Goal: Communication & Community: Answer question/provide support

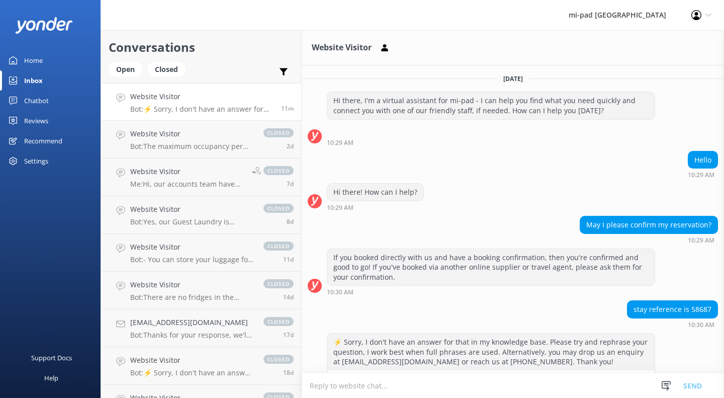
scroll to position [32, 0]
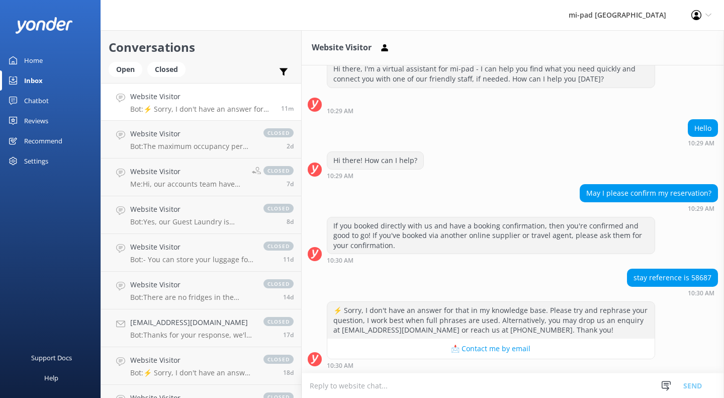
click at [412, 384] on textarea at bounding box center [513, 385] width 422 height 25
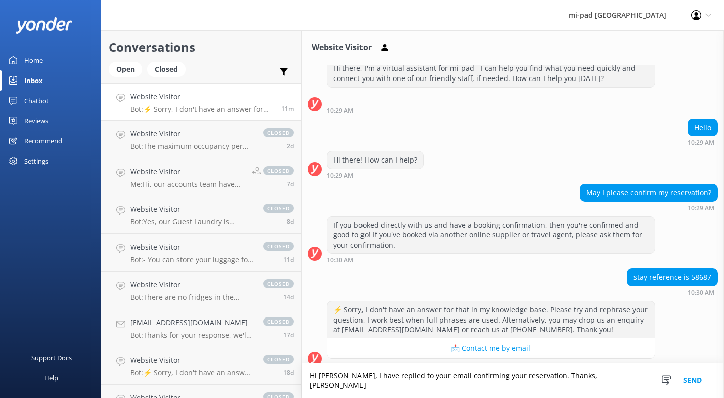
type textarea "Hi [PERSON_NAME], I have replied to your email confirming your reservation. Tha…"
click at [701, 382] on button "Send" at bounding box center [692, 380] width 38 height 35
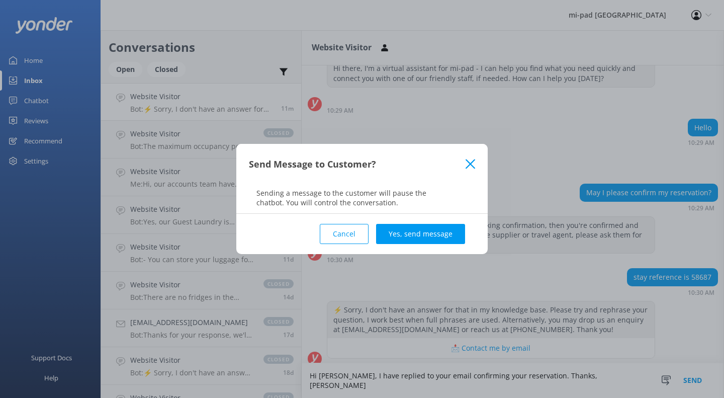
click at [442, 239] on button "Yes, send message" at bounding box center [420, 234] width 89 height 20
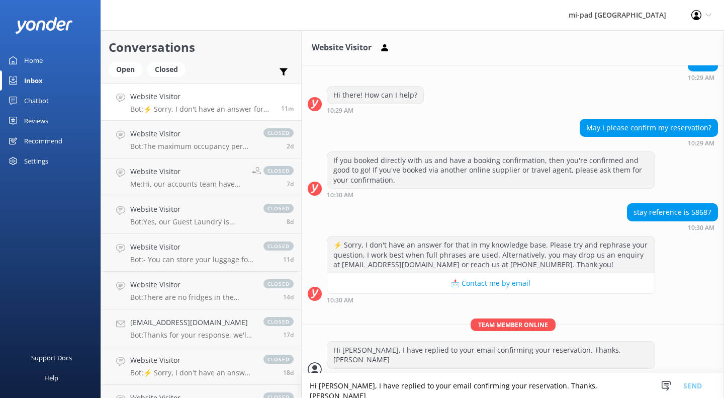
scroll to position [97, 0]
click at [39, 80] on div "Inbox" at bounding box center [33, 80] width 19 height 20
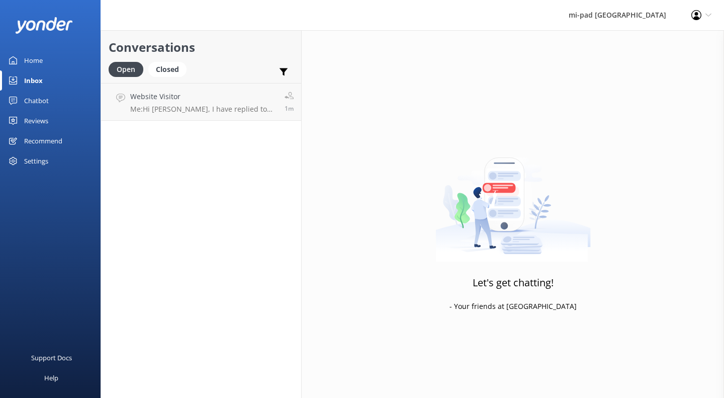
click at [170, 105] on p "Me: Hi [PERSON_NAME], I have replied to your email confirming your reservation.…" at bounding box center [203, 109] width 147 height 9
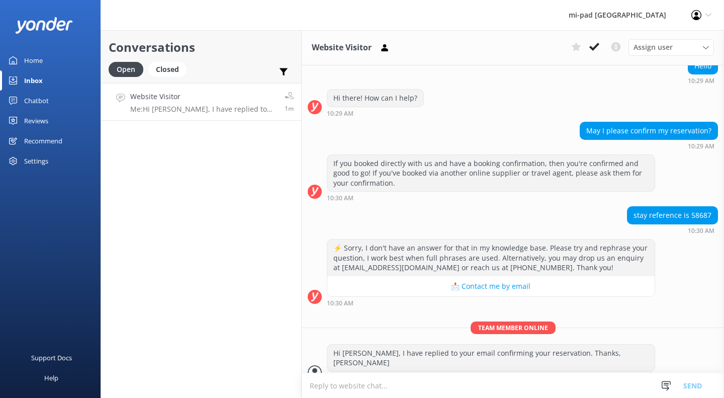
scroll to position [97, 0]
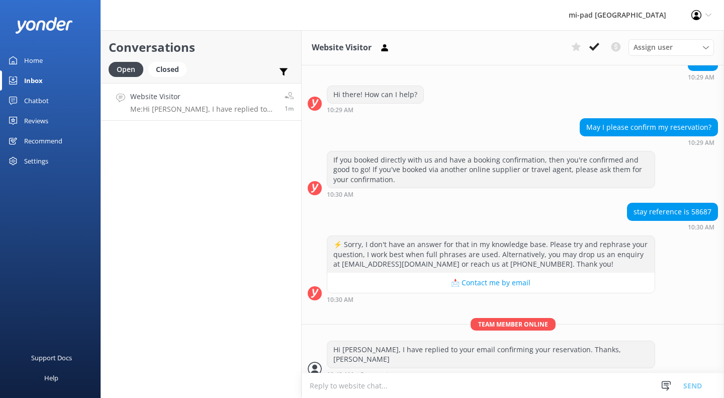
click at [598, 43] on icon at bounding box center [594, 47] width 10 height 10
